Goal: Task Accomplishment & Management: Manage account settings

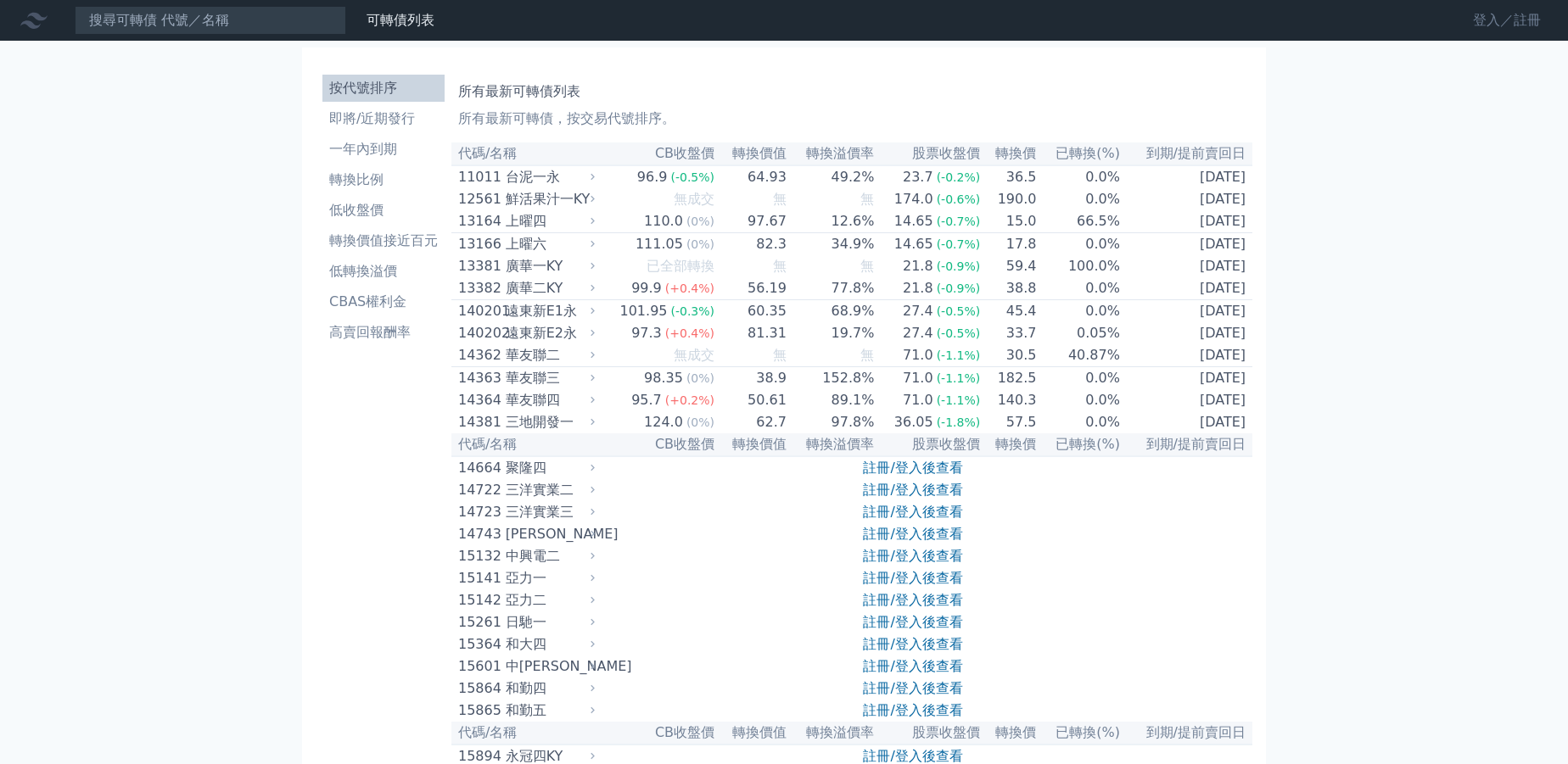
click at [1520, 19] on link "登入／註冊" at bounding box center [1506, 20] width 95 height 27
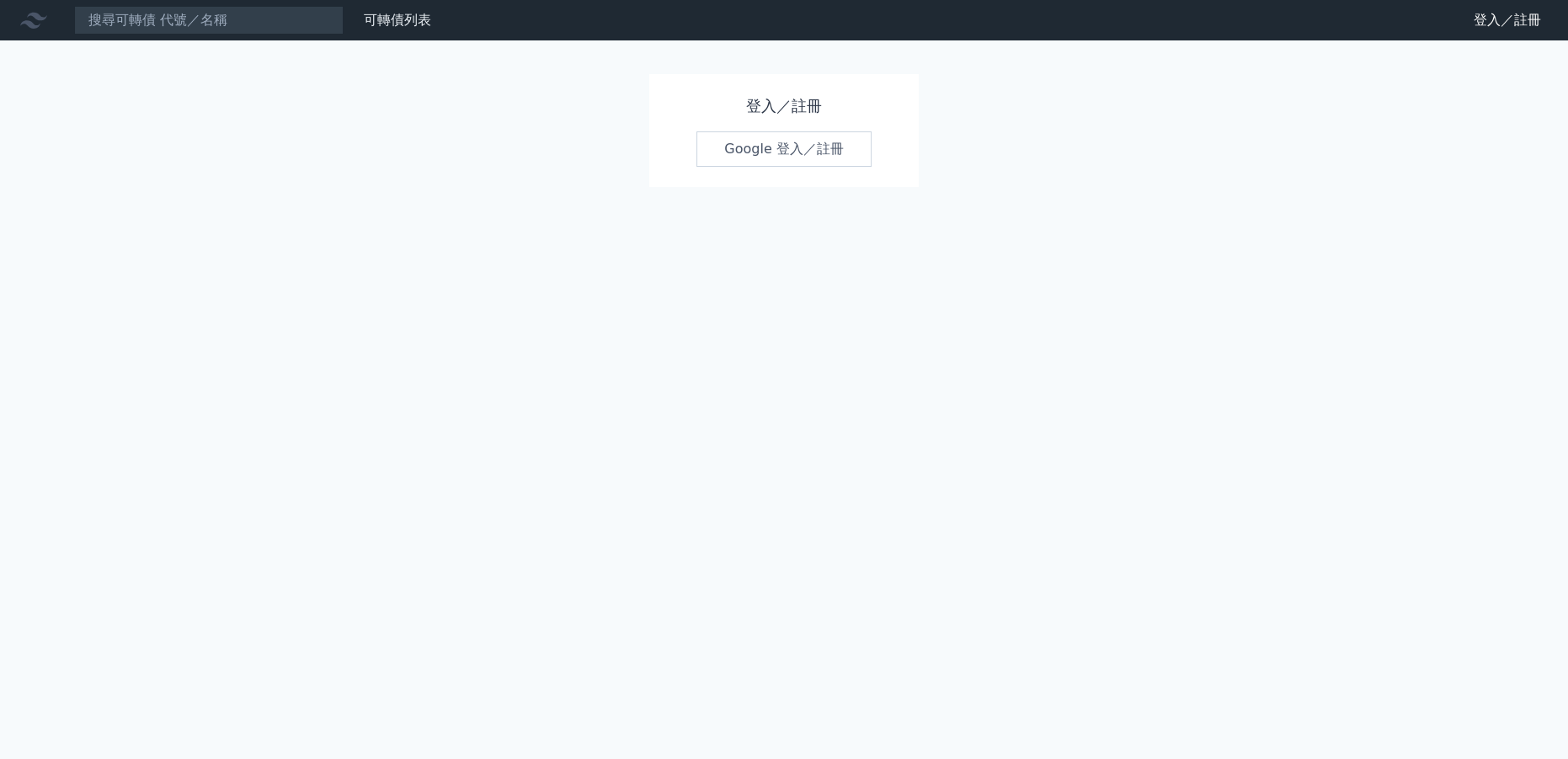
click at [766, 145] on link "Google 登入／註冊" at bounding box center [784, 148] width 175 height 35
